Goal: Task Accomplishment & Management: Use online tool/utility

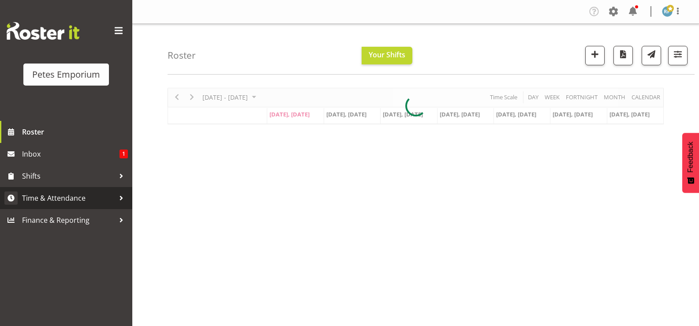
click at [82, 196] on span "Time & Attendance" at bounding box center [68, 198] width 93 height 13
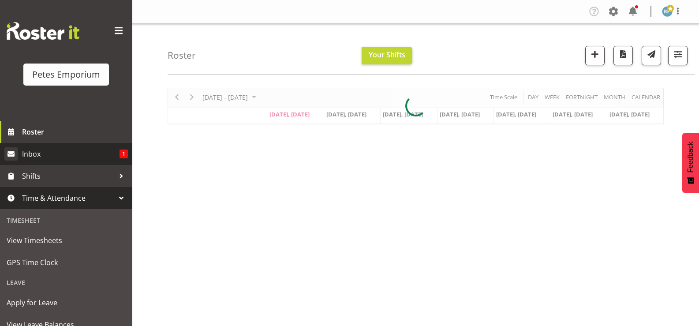
click at [46, 154] on span "Inbox" at bounding box center [71, 153] width 98 height 13
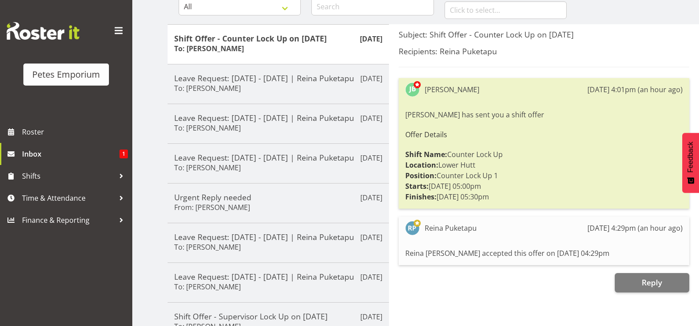
scroll to position [103, 0]
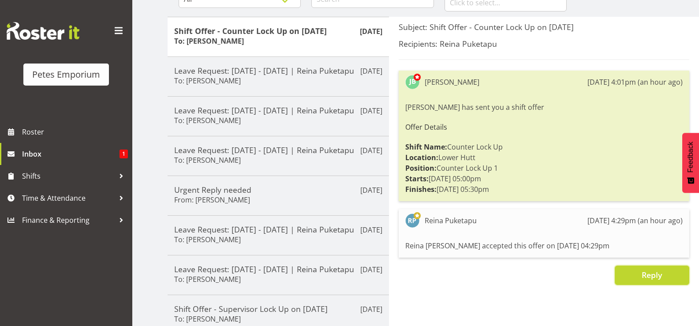
click at [659, 275] on span "Reply" at bounding box center [652, 275] width 20 height 11
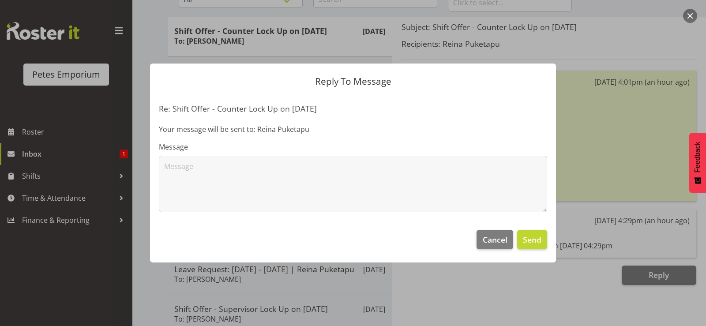
click at [577, 138] on div at bounding box center [353, 163] width 706 height 326
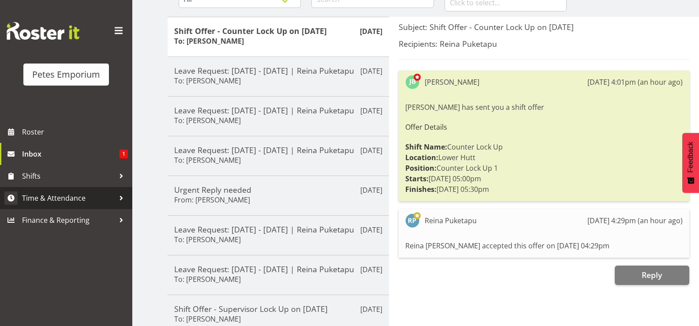
click at [68, 201] on span "Time & Attendance" at bounding box center [68, 198] width 93 height 13
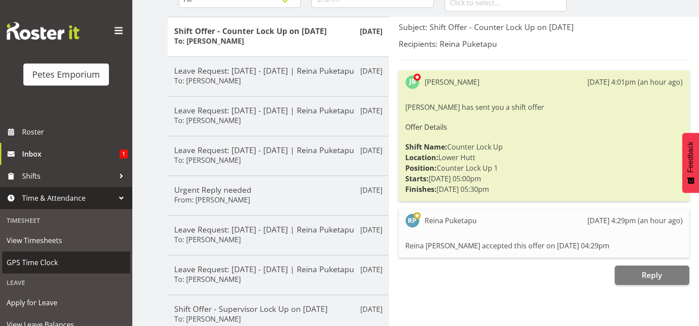
click at [50, 264] on span "GPS Time Clock" at bounding box center [66, 262] width 119 height 13
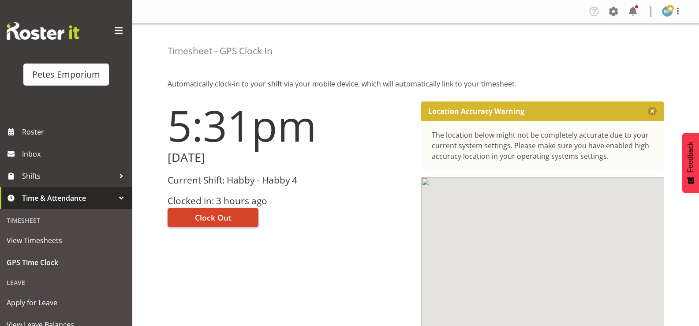
click at [230, 222] on span "Clock Out" at bounding box center [213, 217] width 37 height 11
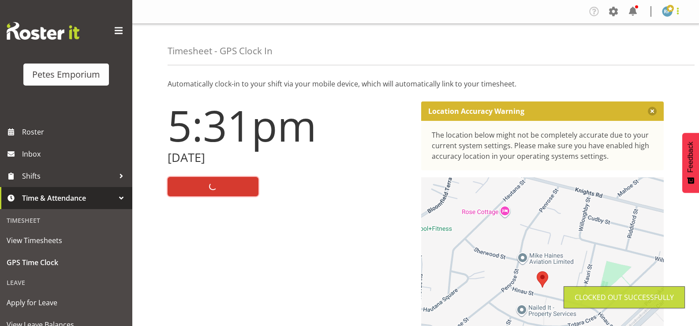
click at [683, 10] on span at bounding box center [678, 11] width 11 height 11
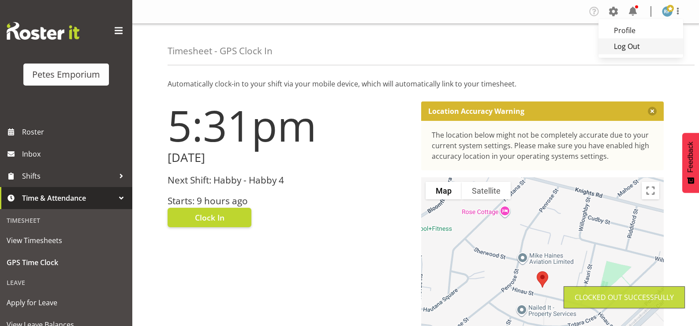
click at [639, 46] on link "Log Out" at bounding box center [641, 46] width 85 height 16
